Goal: Check status

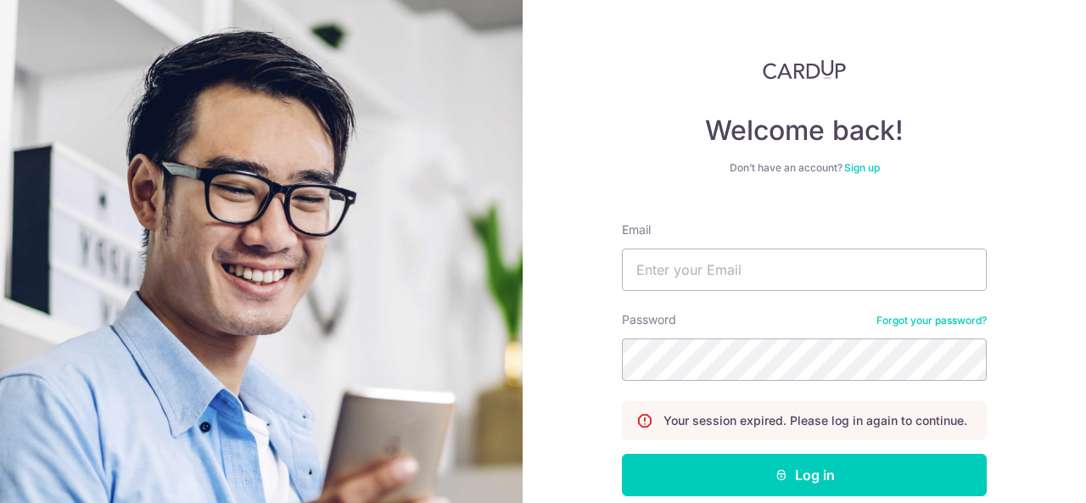
type input "[EMAIL_ADDRESS][DOMAIN_NAME]"
click at [622, 454] on button "Log in" at bounding box center [804, 475] width 365 height 42
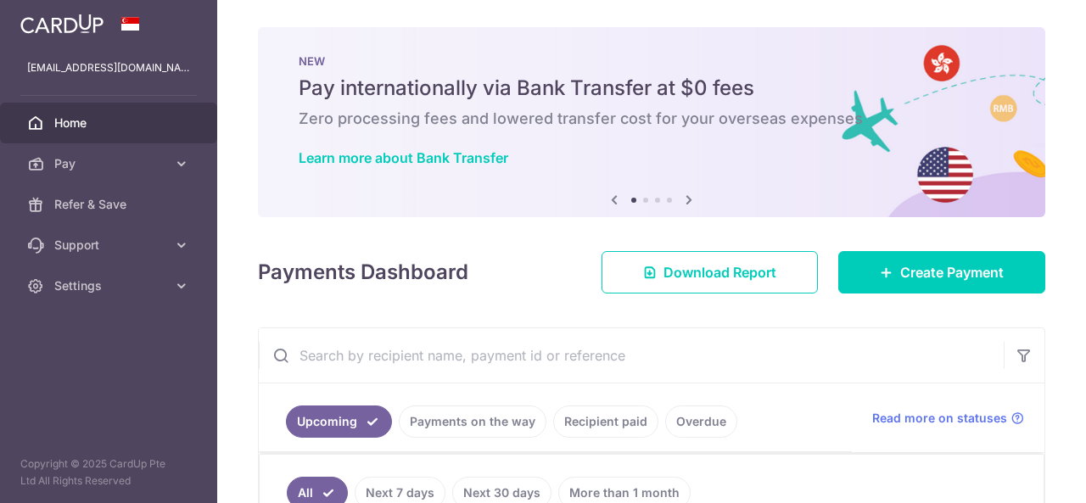
scroll to position [85, 0]
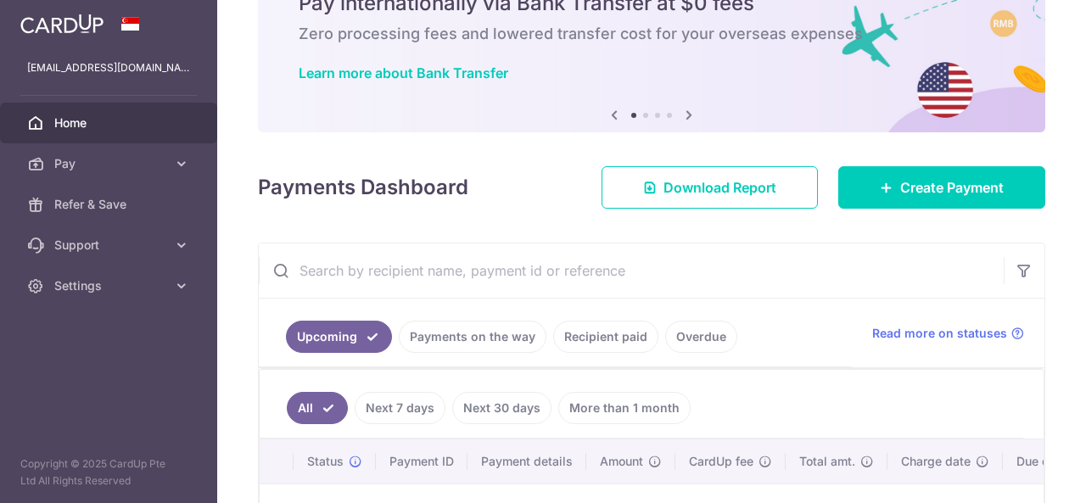
click at [485, 331] on link "Payments on the way" at bounding box center [473, 337] width 148 height 32
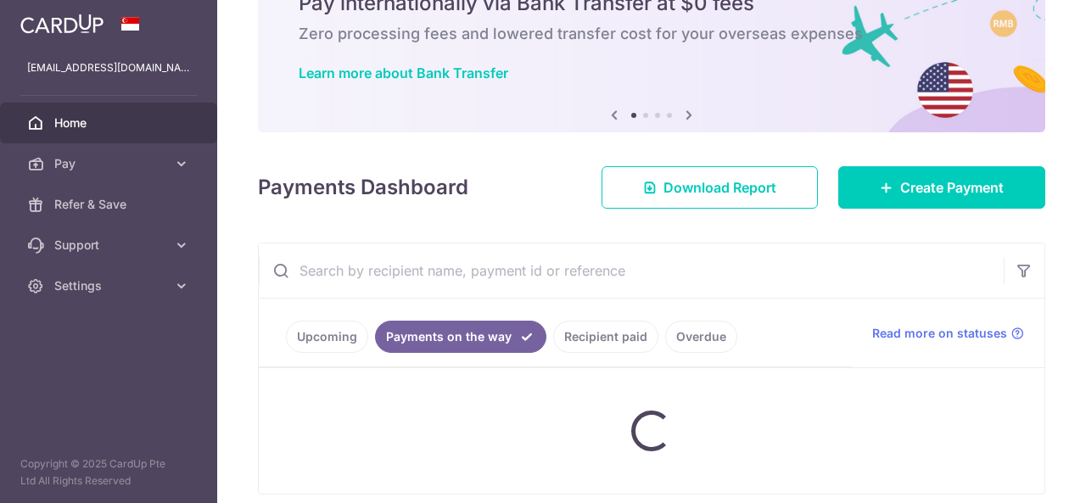
scroll to position [0, 0]
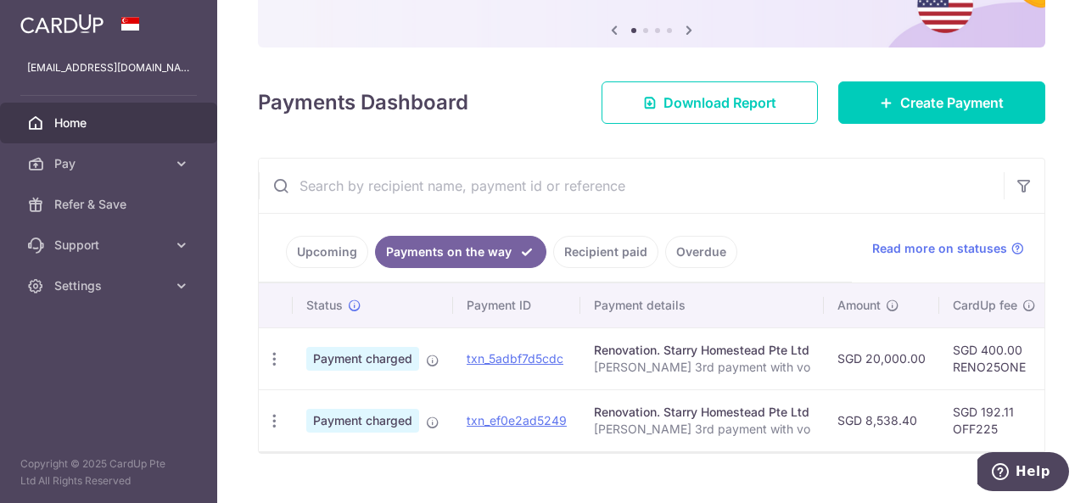
click at [591, 244] on link "Recipient paid" at bounding box center [605, 252] width 105 height 32
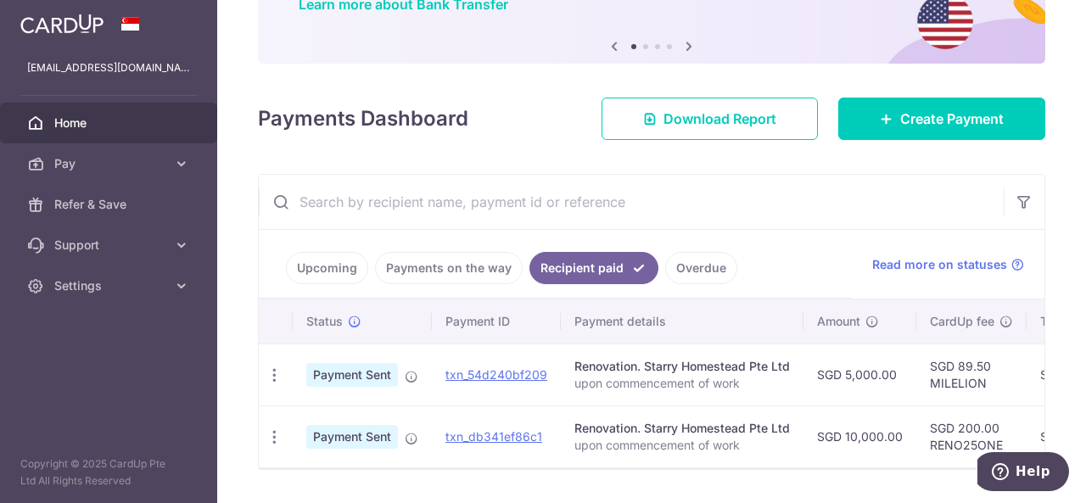
scroll to position [170, 0]
